Goal: Task Accomplishment & Management: Use online tool/utility

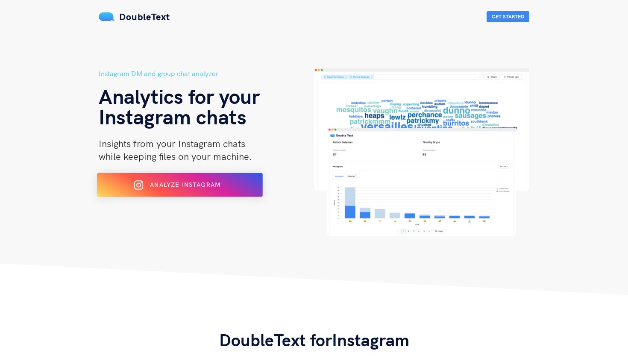
click at [199, 185] on span "Analyze Instagram" at bounding box center [185, 185] width 70 height 8
click at [216, 188] on span "Analyze Instagram" at bounding box center [185, 185] width 70 height 8
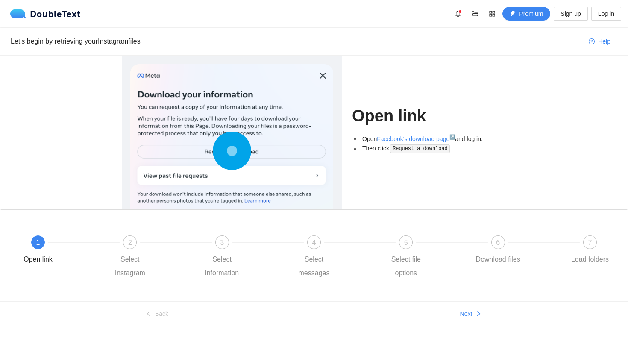
click at [199, 185] on div at bounding box center [231, 152] width 203 height 177
click at [401, 138] on link "Facebook's download page ↗" at bounding box center [416, 138] width 78 height 7
click at [408, 141] on link "Facebook's download page ↗" at bounding box center [416, 138] width 78 height 7
click at [466, 316] on span "Next" at bounding box center [466, 313] width 12 height 9
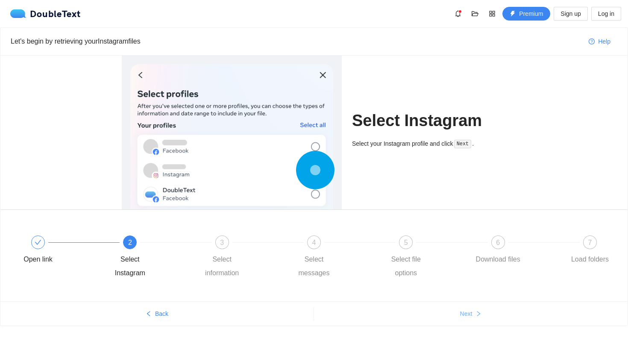
click at [466, 316] on span "Next" at bounding box center [466, 313] width 12 height 9
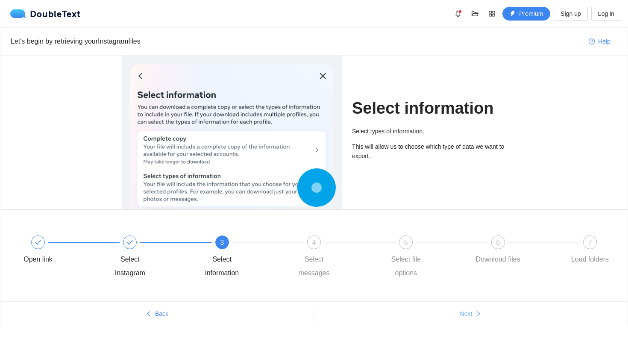
click at [466, 316] on span "Next" at bounding box center [466, 313] width 12 height 9
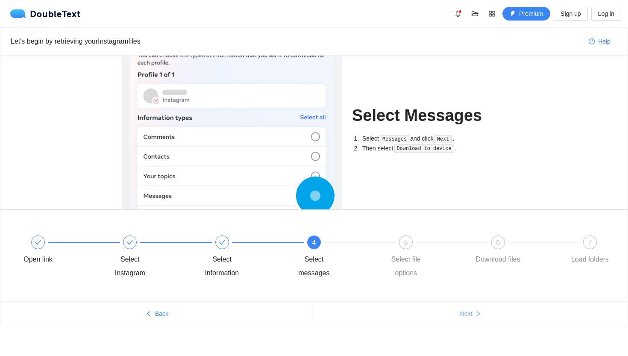
click at [468, 314] on span "Next" at bounding box center [466, 313] width 12 height 9
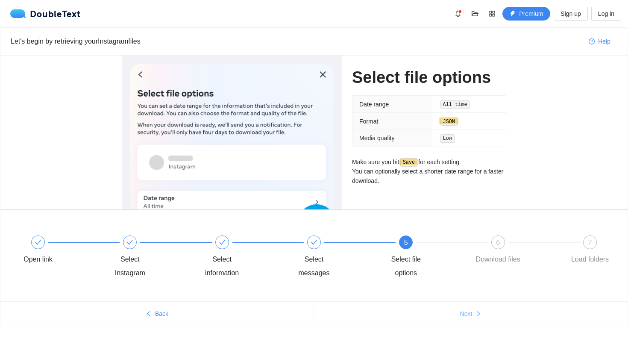
click at [473, 316] on button "Next" at bounding box center [471, 314] width 314 height 14
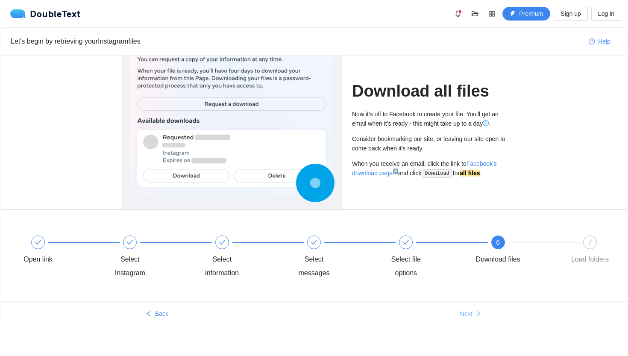
click at [478, 311] on icon "right" at bounding box center [478, 314] width 6 height 6
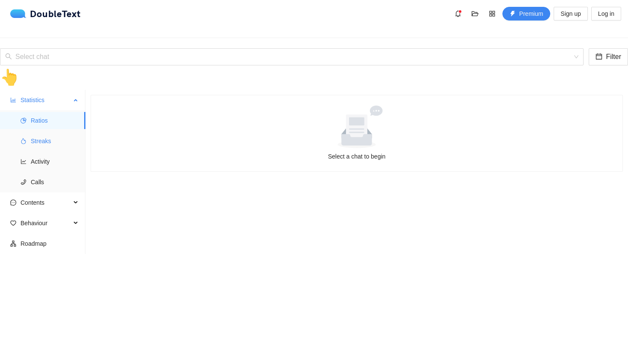
click at [43, 132] on span "Streaks" at bounding box center [55, 140] width 48 height 17
click at [47, 112] on span "Ratios" at bounding box center [55, 120] width 48 height 17
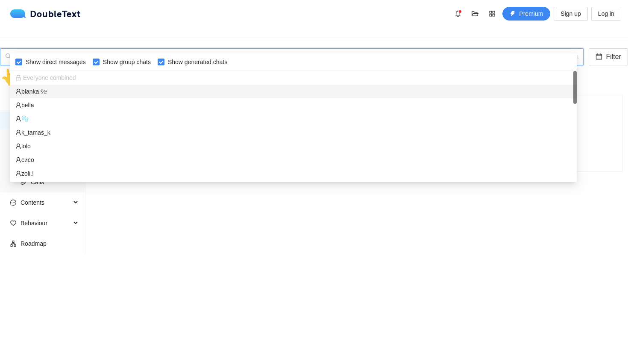
click at [208, 49] on input "search" at bounding box center [288, 57] width 567 height 16
click at [81, 93] on div "blanka Ⳋ᧙" at bounding box center [293, 91] width 556 height 9
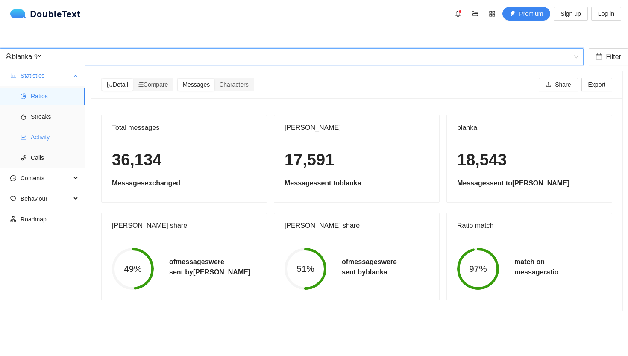
click at [61, 129] on span "Activity" at bounding box center [55, 137] width 48 height 17
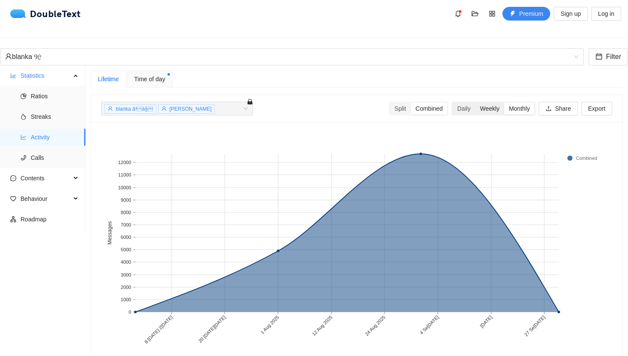
click at [489, 103] on div "Weekly" at bounding box center [489, 109] width 29 height 12
click at [475, 103] on input "Weekly" at bounding box center [475, 103] width 0 height 0
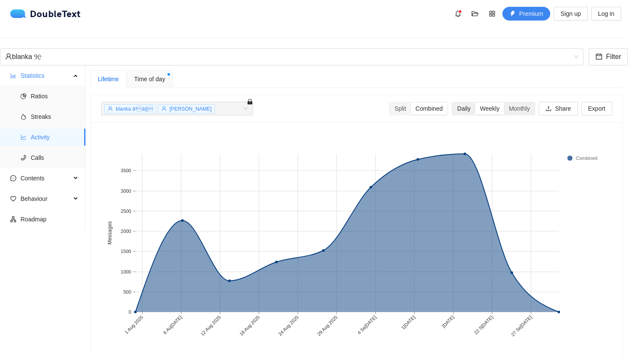
click at [466, 103] on div "Daily" at bounding box center [463, 109] width 23 height 12
click at [452, 103] on input "Daily" at bounding box center [452, 103] width 0 height 0
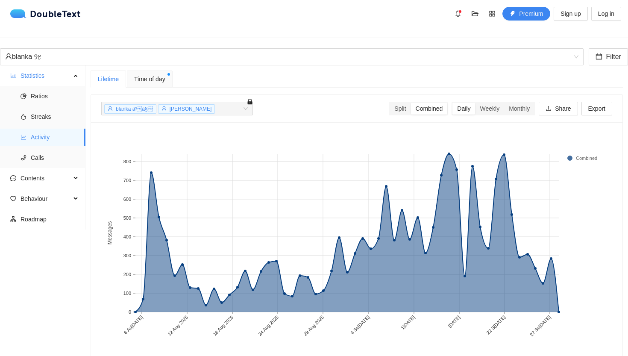
click at [150, 75] on span "Time of day" at bounding box center [149, 78] width 31 height 9
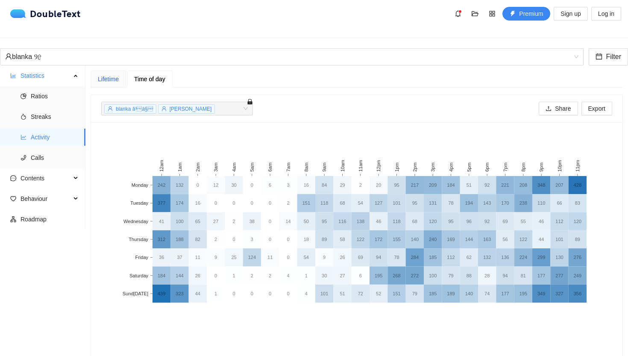
click at [118, 74] on div "Lifetime" at bounding box center [108, 78] width 21 height 9
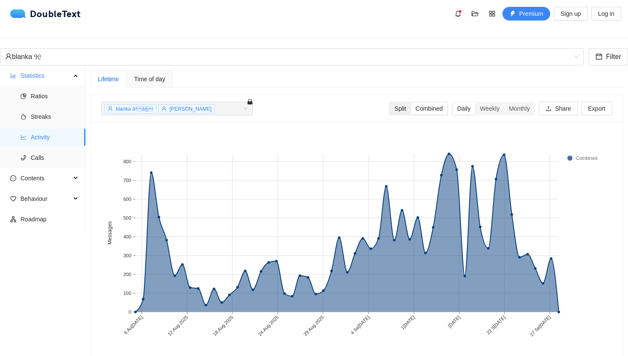
click at [401, 103] on div "Split" at bounding box center [400, 109] width 21 height 12
click at [390, 103] on input "Split" at bounding box center [390, 103] width 0 height 0
click at [420, 103] on div "Combined" at bounding box center [429, 109] width 37 height 12
click at [411, 103] on input "Combined" at bounding box center [411, 103] width 0 height 0
click at [207, 106] on span "gaspar wintsche" at bounding box center [191, 109] width 42 height 6
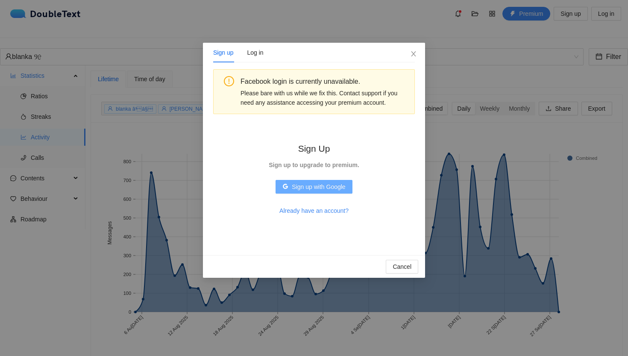
click at [307, 187] on span "Sign up with Google" at bounding box center [318, 186] width 53 height 9
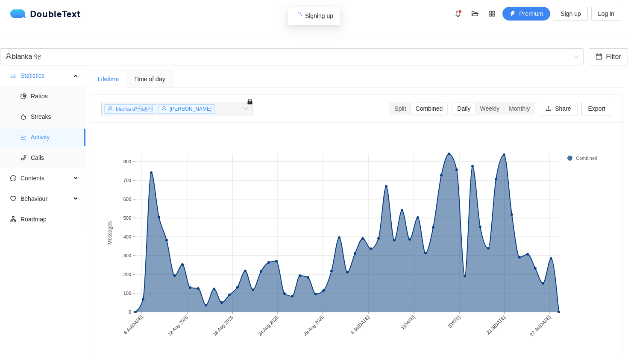
click at [199, 106] on span "gaspar wintsche" at bounding box center [191, 109] width 42 height 6
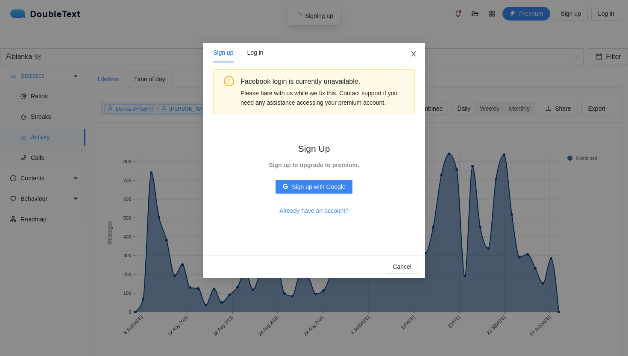
click at [413, 54] on icon "close" at bounding box center [413, 53] width 7 height 7
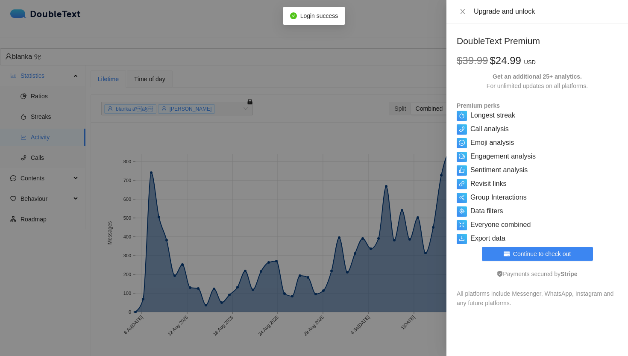
click at [356, 141] on div at bounding box center [314, 178] width 628 height 356
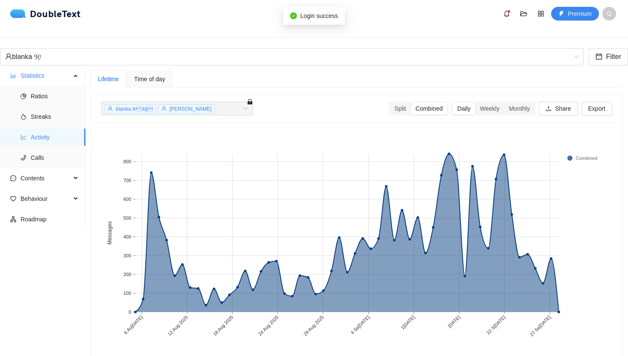
click at [192, 106] on span "gaspar wintsche" at bounding box center [191, 109] width 42 height 6
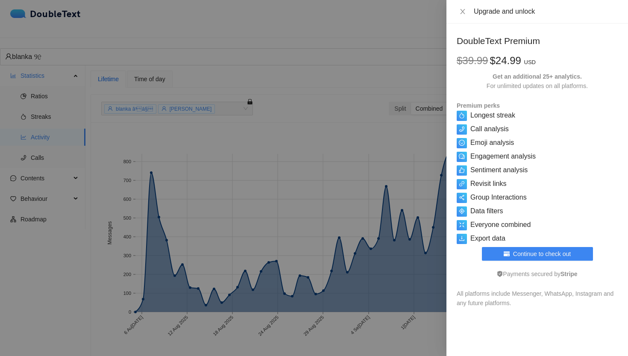
click at [248, 146] on div at bounding box center [314, 178] width 628 height 356
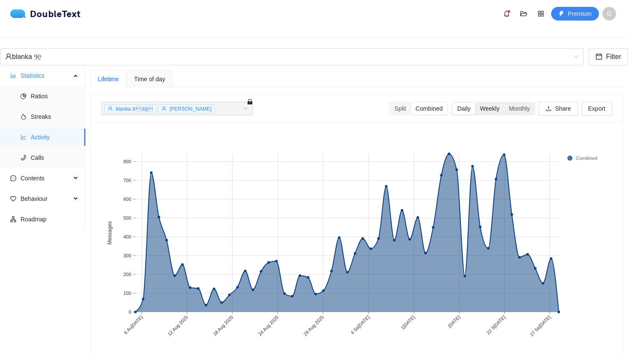
click at [482, 103] on div "Weekly" at bounding box center [489, 109] width 29 height 12
click at [475, 103] on input "Weekly" at bounding box center [475, 103] width 0 height 0
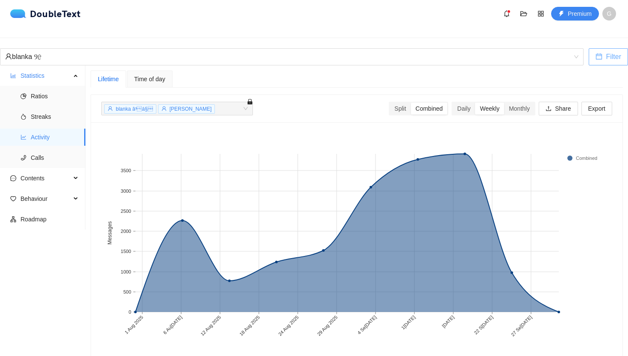
click at [598, 48] on button "Filter" at bounding box center [608, 56] width 39 height 17
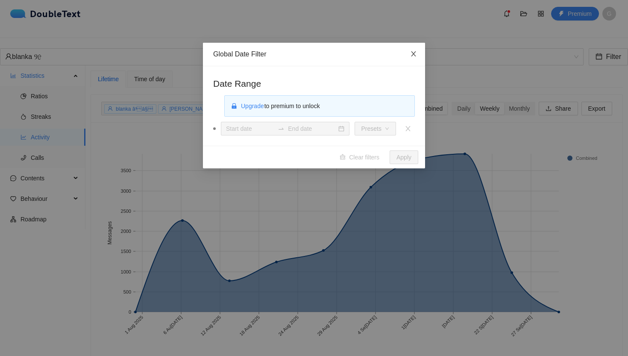
click at [416, 58] on span "Close" at bounding box center [413, 54] width 23 height 23
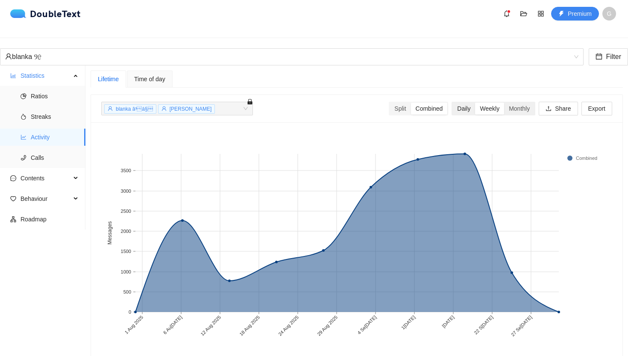
click at [466, 103] on div "Daily" at bounding box center [463, 109] width 23 height 12
click at [452, 103] on input "Daily" at bounding box center [452, 103] width 0 height 0
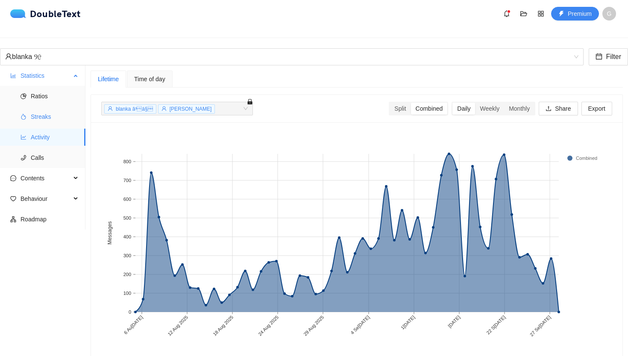
click at [31, 112] on span "Streaks" at bounding box center [55, 116] width 48 height 17
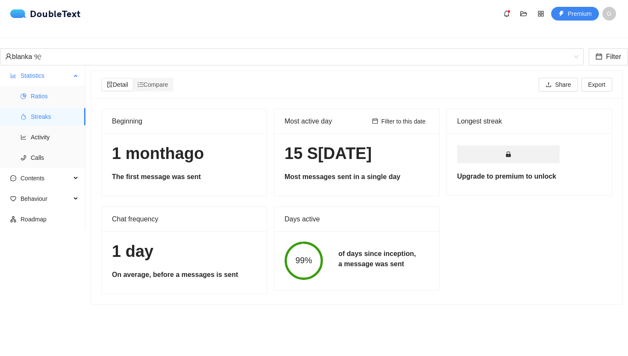
click at [41, 89] on span "Ratios" at bounding box center [55, 96] width 48 height 17
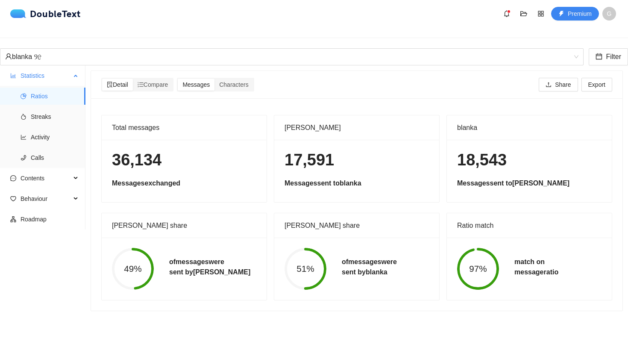
click at [50, 67] on span "Statistics" at bounding box center [46, 75] width 50 height 17
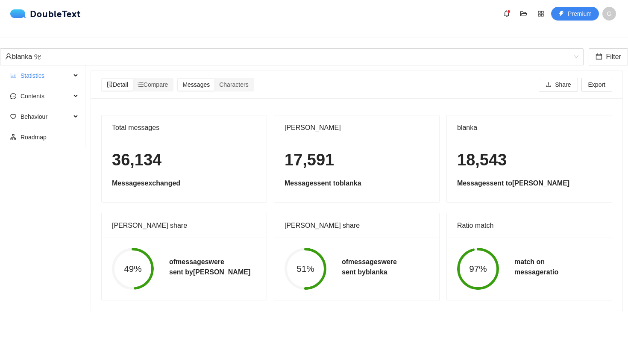
click at [111, 52] on div "blanka Ⳋ᧙ Filter" at bounding box center [314, 56] width 628 height 17
click at [124, 49] on div "blanka Ⳋ᧙" at bounding box center [288, 57] width 566 height 16
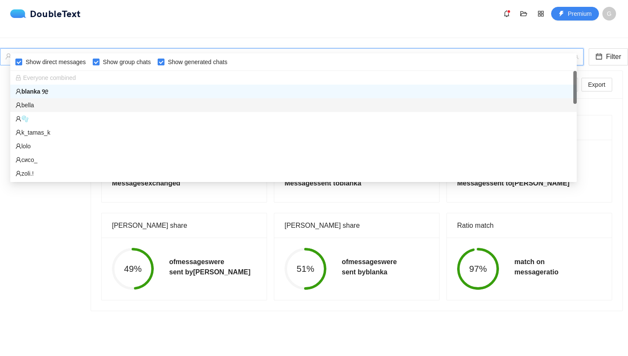
click at [72, 101] on div "bella" at bounding box center [293, 104] width 556 height 9
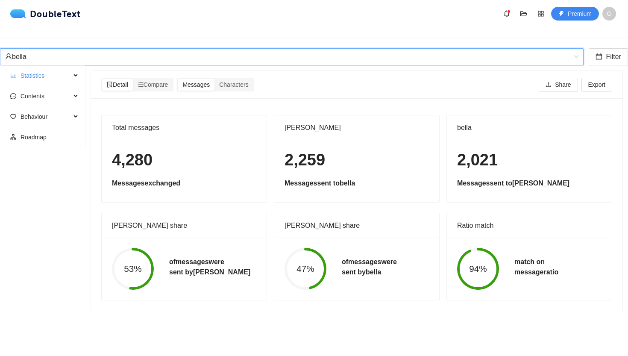
click at [161, 49] on div "bella" at bounding box center [288, 57] width 566 height 16
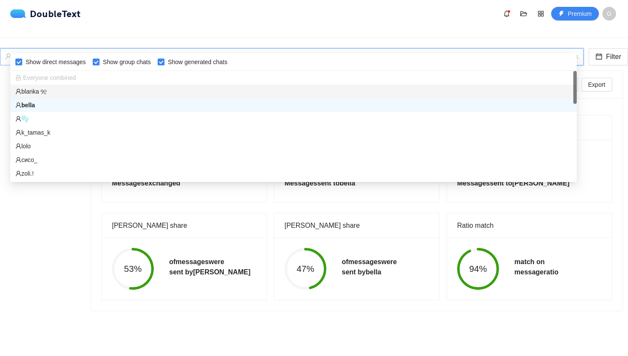
click at [97, 91] on div "blanka Ⳋ᧙" at bounding box center [293, 91] width 556 height 9
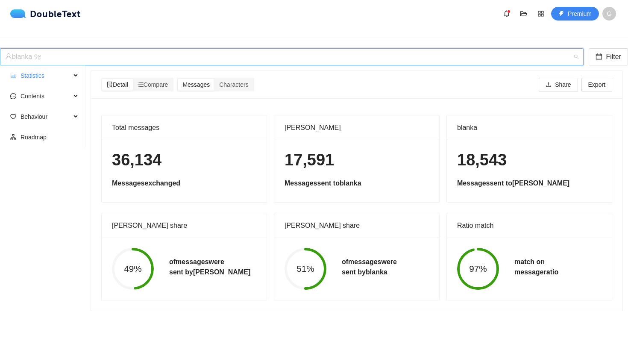
click at [154, 49] on div "blanka Ⳋ᧙" at bounding box center [288, 57] width 566 height 16
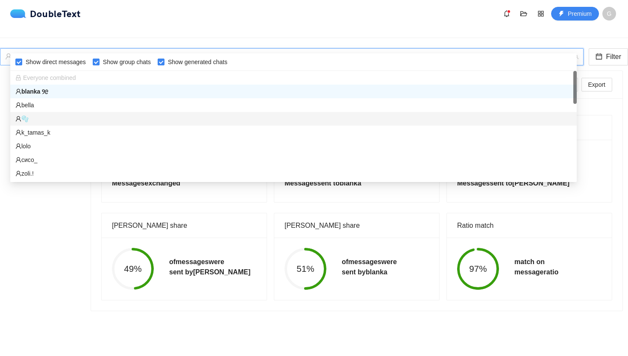
click at [61, 123] on div "🫧" at bounding box center [293, 118] width 556 height 9
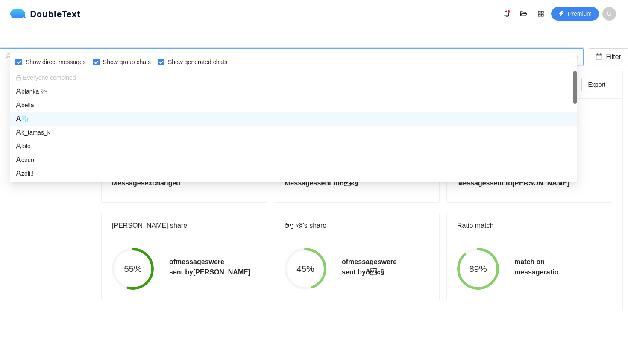
click at [158, 49] on div "🫧" at bounding box center [288, 57] width 566 height 16
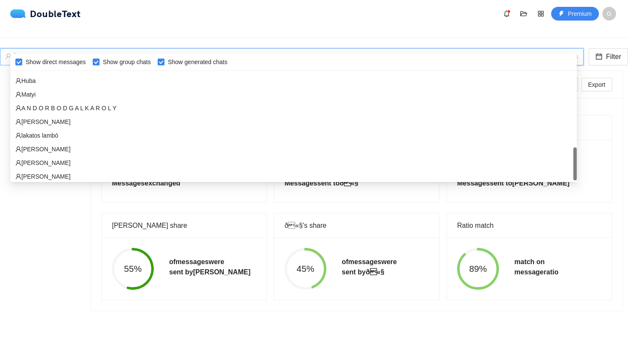
scroll to position [342, 0]
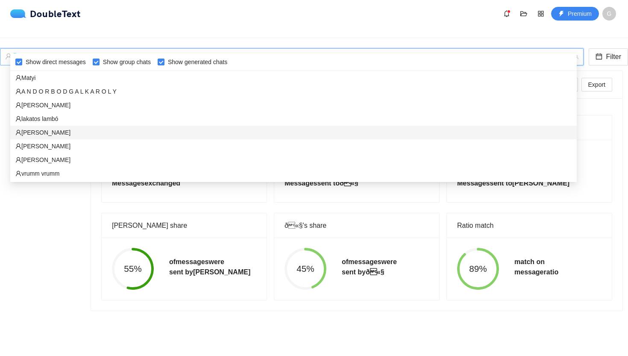
click at [100, 131] on div "ioana" at bounding box center [293, 132] width 556 height 9
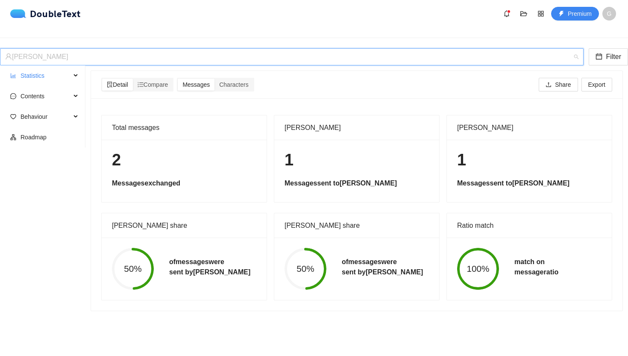
click at [142, 49] on div "ioana" at bounding box center [288, 57] width 566 height 16
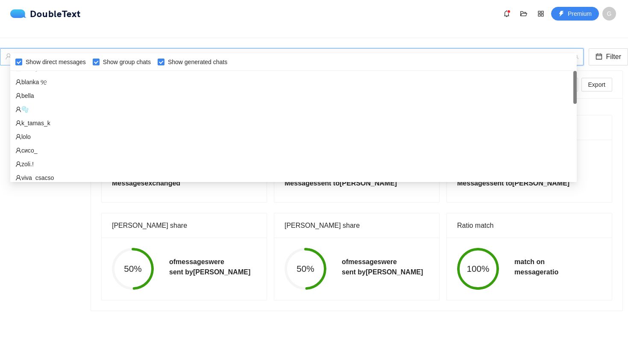
scroll to position [0, 0]
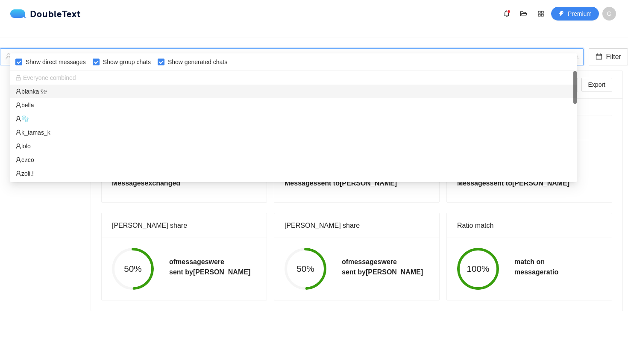
click at [76, 93] on div "blanka Ⳋ᧙" at bounding box center [293, 91] width 556 height 9
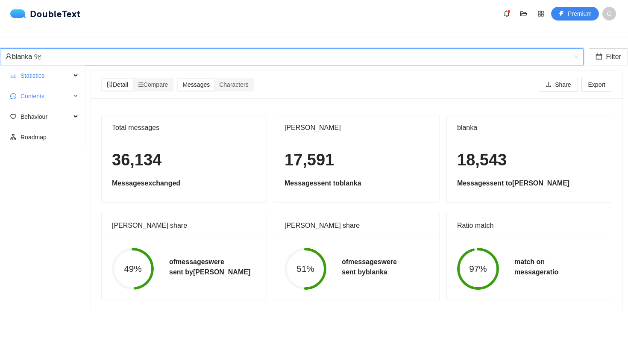
click at [50, 88] on span "Contents" at bounding box center [46, 96] width 50 height 17
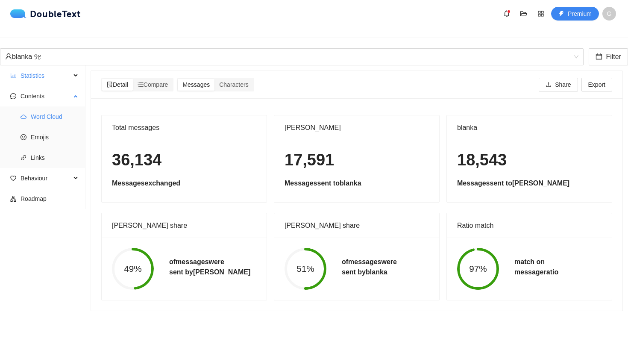
click at [37, 112] on span "Word Cloud" at bounding box center [55, 116] width 48 height 17
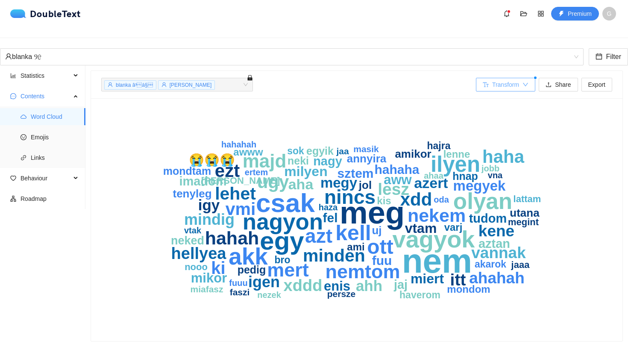
click at [515, 80] on span "Transform" at bounding box center [505, 84] width 27 height 9
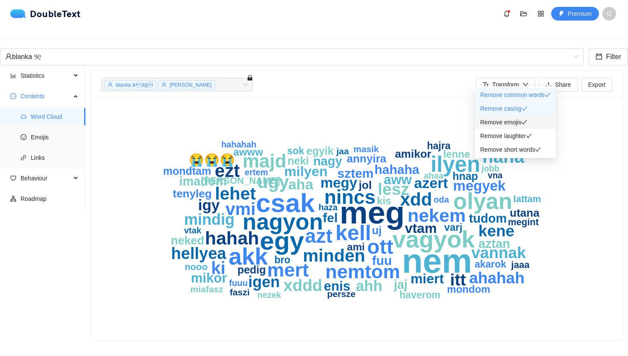
click at [499, 123] on span "Remove emojis" at bounding box center [500, 122] width 41 height 7
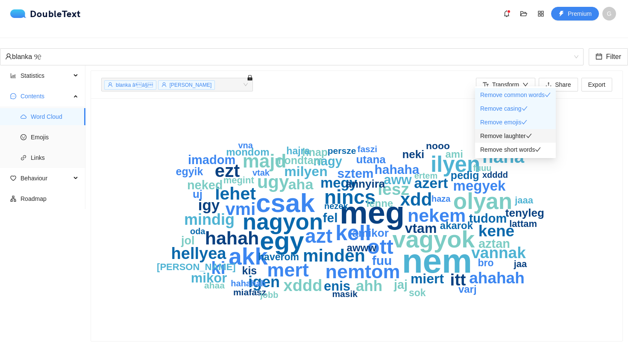
click at [499, 132] on span "Remove laughter" at bounding box center [503, 135] width 46 height 7
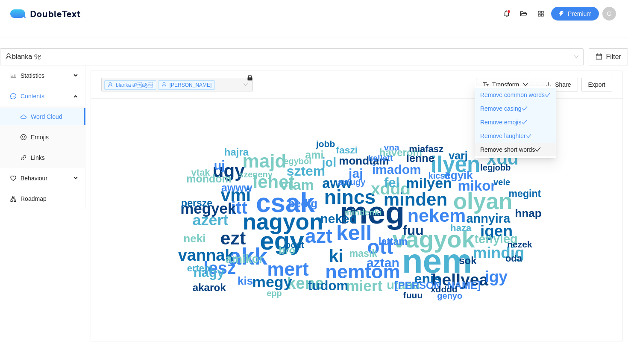
click at [499, 150] on span "Remove short words" at bounding box center [507, 149] width 55 height 7
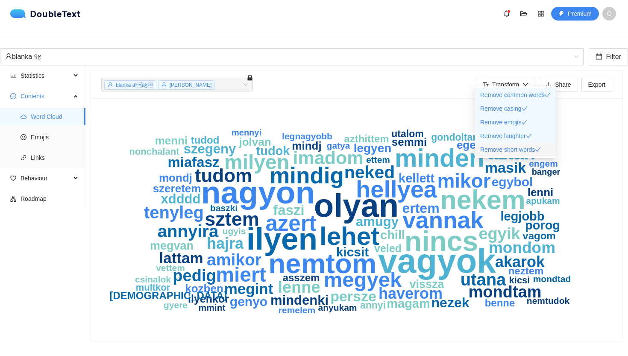
click at [499, 150] on span "Remove short words" at bounding box center [507, 149] width 55 height 7
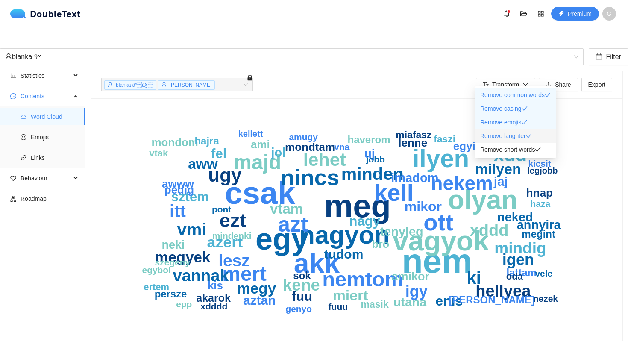
click at [512, 139] on span "Remove laughter" at bounding box center [503, 135] width 46 height 7
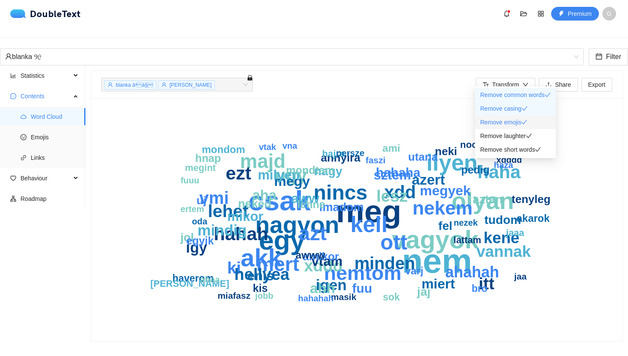
click at [517, 121] on span "Remove emojis" at bounding box center [500, 122] width 41 height 7
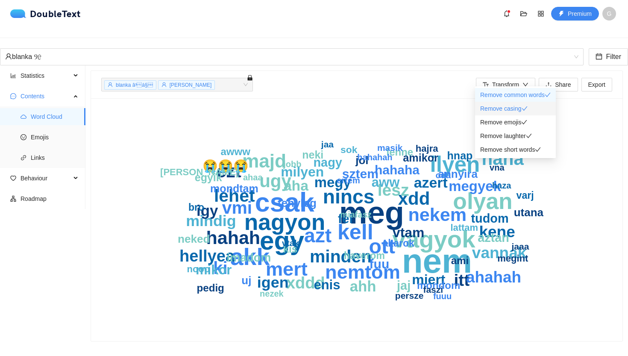
click at [520, 109] on span "Remove casing" at bounding box center [500, 108] width 41 height 7
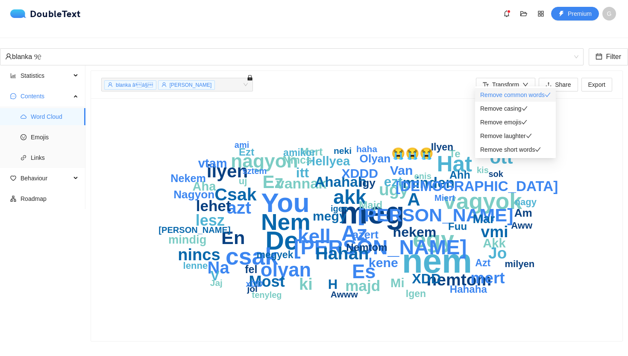
click at [525, 95] on span "Remove common words" at bounding box center [512, 94] width 64 height 7
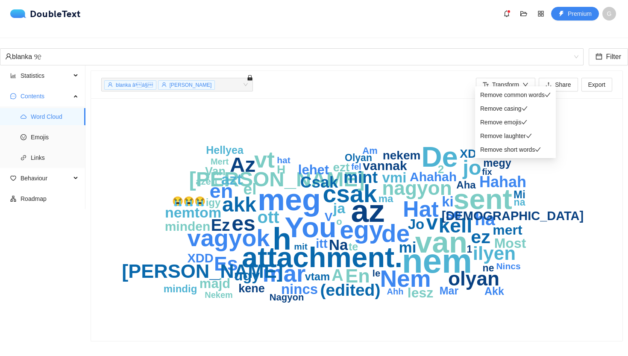
click at [404, 316] on icon "nem az meg h van You sent attachment. De egy de csak vagyok Nem mar vt Hat es A…" at bounding box center [356, 219] width 511 height 222
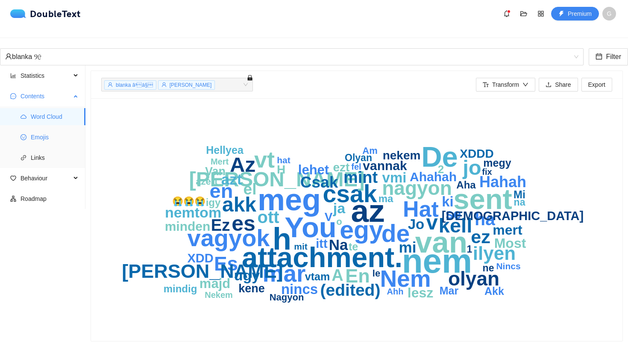
click at [66, 130] on span "Emojis" at bounding box center [55, 137] width 48 height 17
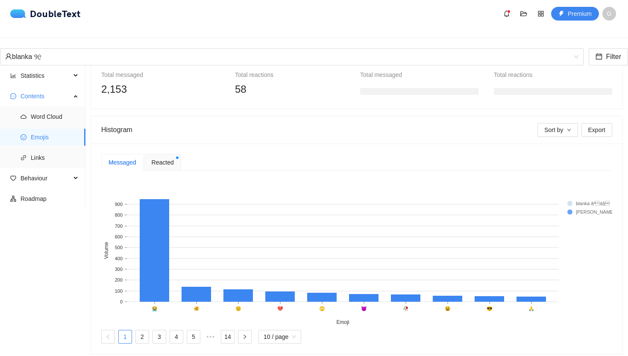
scroll to position [119, 0]
click at [174, 158] on span "Reacted" at bounding box center [163, 162] width 22 height 9
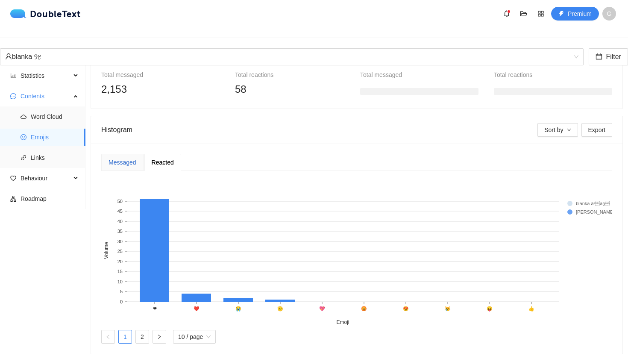
click at [129, 158] on div "Messaged" at bounding box center [122, 162] width 28 height 9
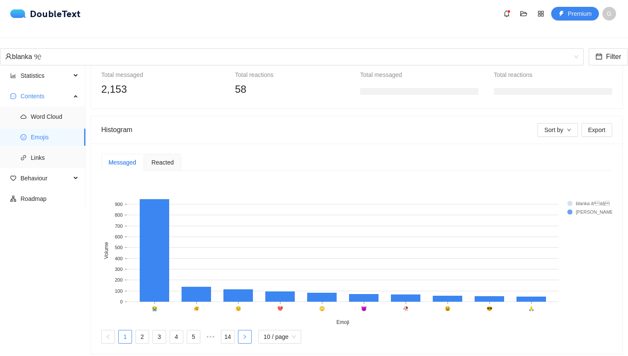
click at [252, 330] on button "button" at bounding box center [245, 337] width 14 height 14
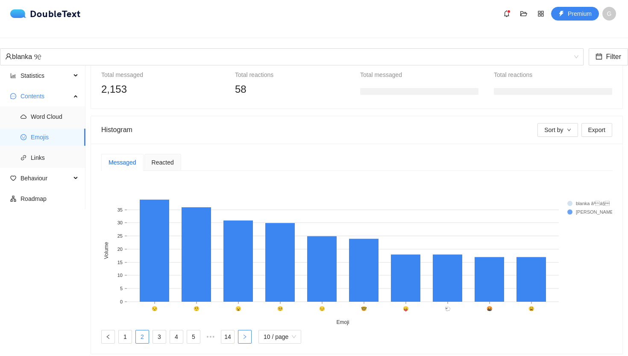
click at [252, 330] on button "button" at bounding box center [245, 337] width 14 height 14
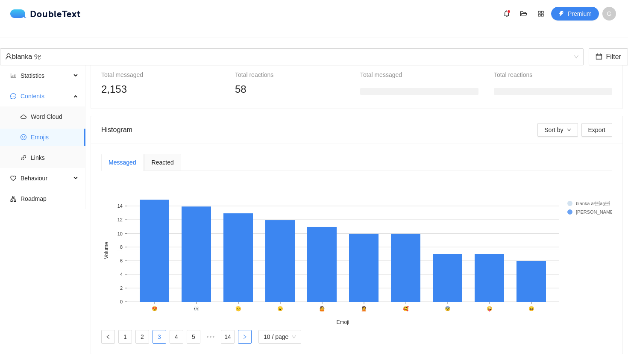
click at [252, 330] on button "button" at bounding box center [245, 337] width 14 height 14
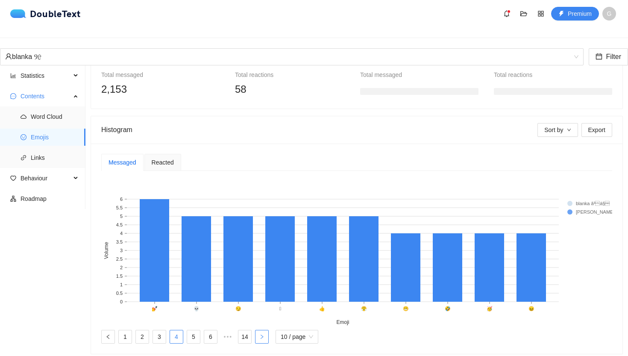
click at [264, 334] on icon "right" at bounding box center [261, 336] width 5 height 5
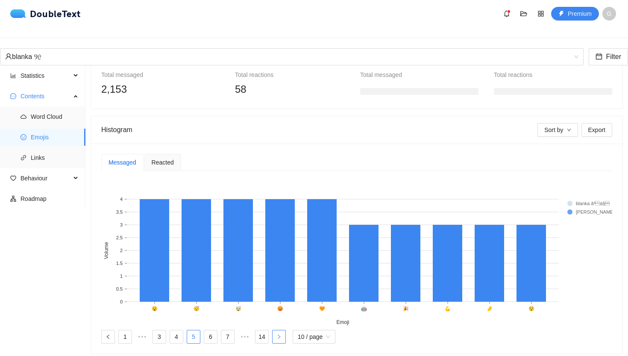
click at [408, 330] on ul "1 ••• 3 4 5 6 7 ••• 14 10 / page" at bounding box center [356, 337] width 511 height 14
click at [281, 334] on icon "right" at bounding box center [278, 336] width 5 height 5
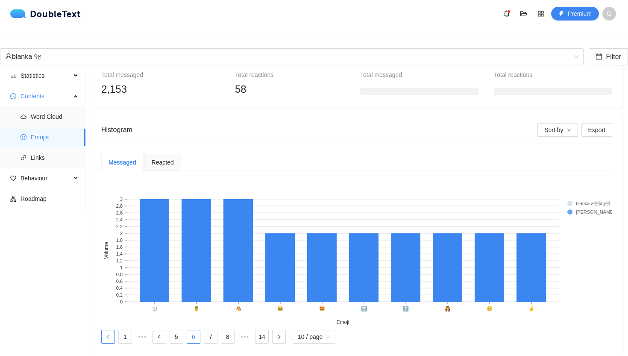
click at [115, 331] on button "button" at bounding box center [108, 337] width 14 height 14
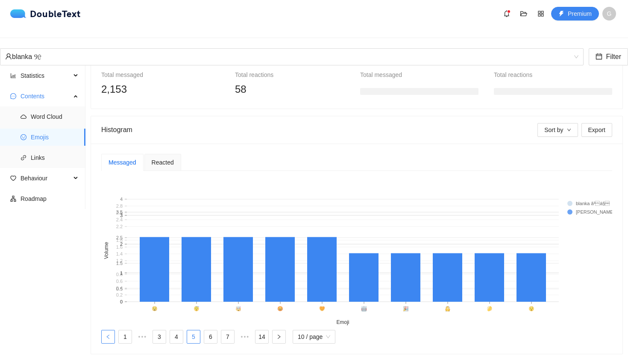
click at [111, 334] on icon "left" at bounding box center [107, 336] width 5 height 5
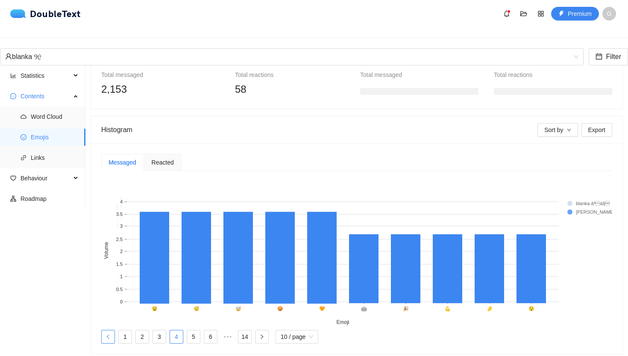
click at [243, 331] on ul "1 2 3 4 5 6 ••• 14 10 / page" at bounding box center [356, 337] width 511 height 14
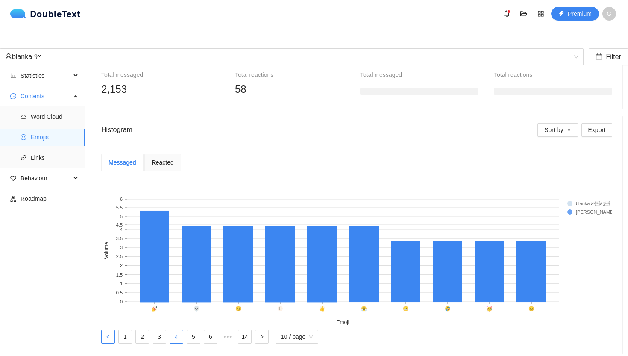
click at [243, 331] on ul "1 2 3 4 5 6 ••• 14 10 / page" at bounding box center [356, 337] width 511 height 14
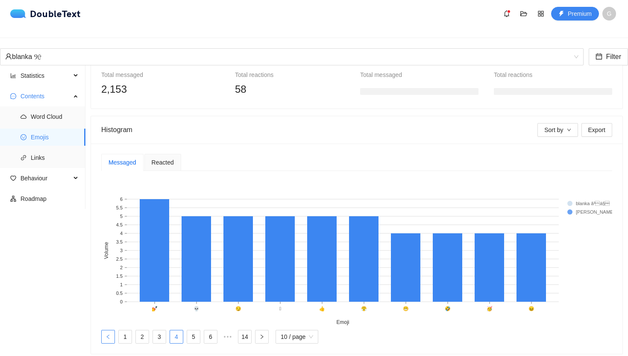
click at [243, 331] on ul "1 2 3 4 5 6 ••• 14 10 / page" at bounding box center [356, 337] width 511 height 14
click at [115, 330] on button "button" at bounding box center [108, 337] width 14 height 14
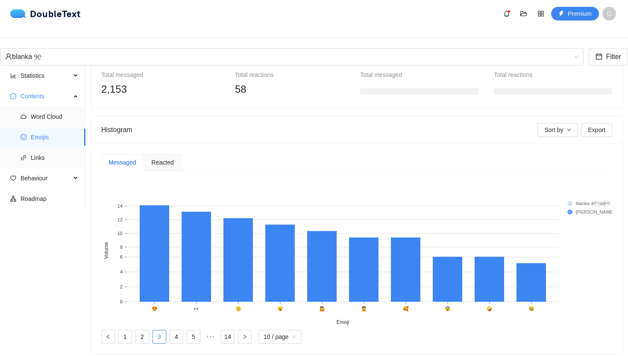
click at [252, 330] on ul "1 2 3 4 5 ••• 14 10 / page" at bounding box center [356, 337] width 511 height 14
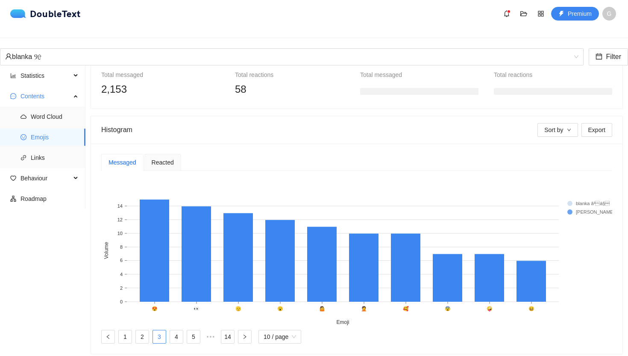
click at [252, 330] on ul "1 2 3 4 5 ••• 14 10 / page" at bounding box center [356, 337] width 511 height 14
click at [583, 199] on rect at bounding box center [584, 203] width 34 height 9
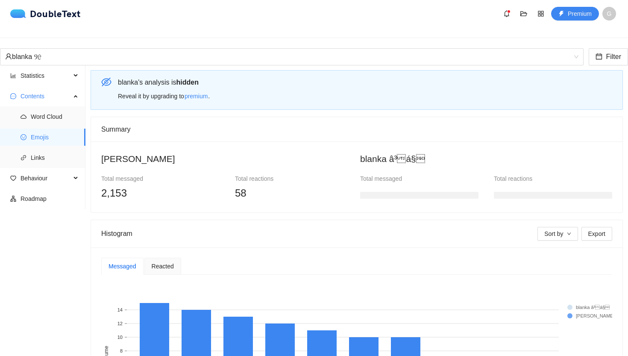
scroll to position [3, 0]
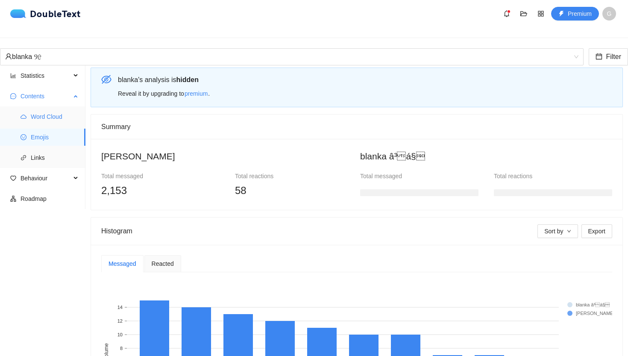
click at [36, 112] on span "Word Cloud" at bounding box center [55, 116] width 48 height 17
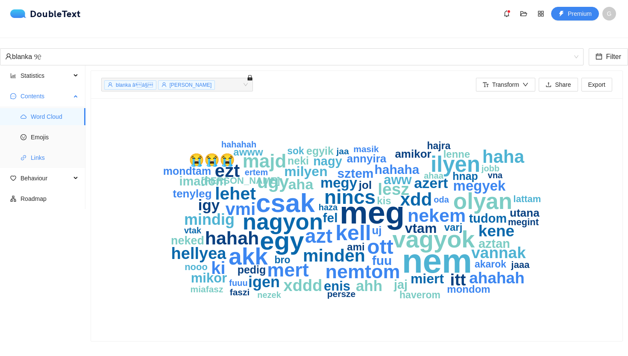
click at [38, 151] on span "Links" at bounding box center [55, 157] width 48 height 17
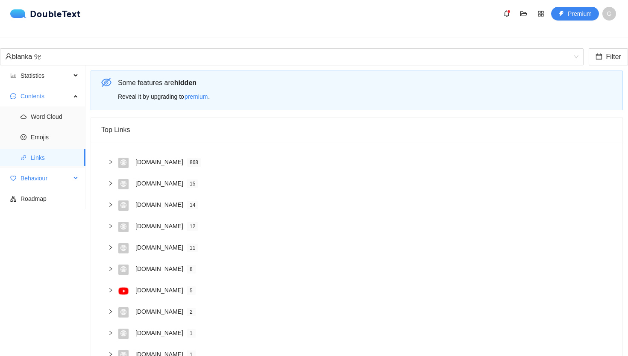
click at [36, 173] on span "Behaviour" at bounding box center [46, 178] width 50 height 17
click at [33, 190] on span "Engagement" at bounding box center [55, 198] width 48 height 17
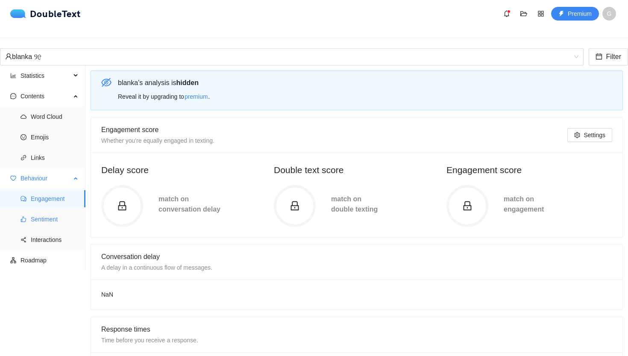
click at [41, 217] on span "Sentiment" at bounding box center [55, 219] width 48 height 17
